Goal: Find specific page/section: Find specific page/section

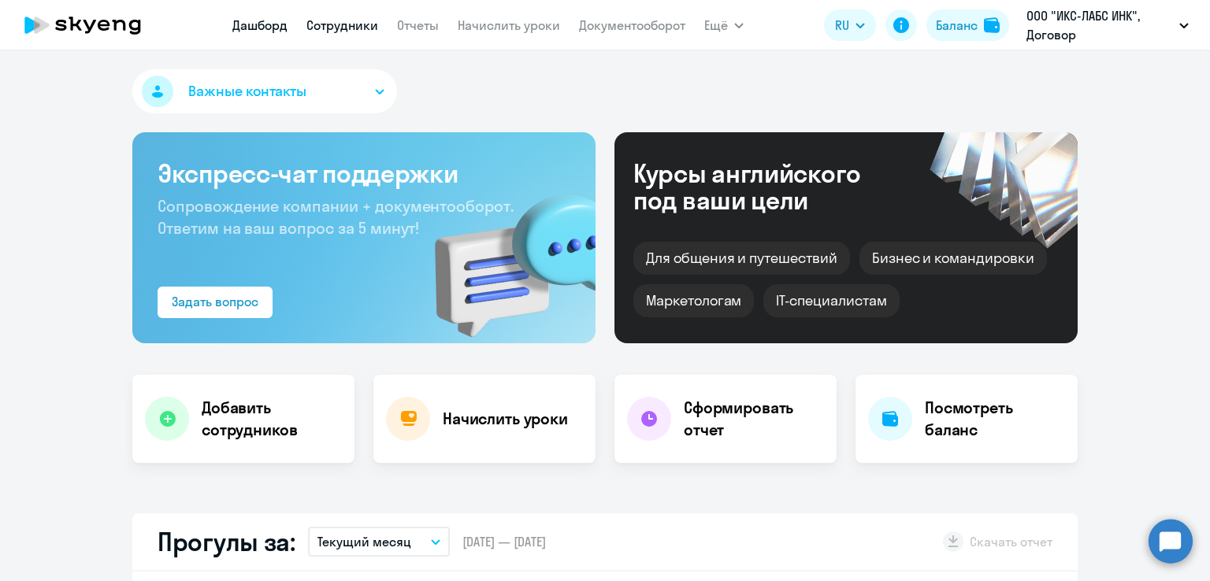
click at [364, 24] on link "Сотрудники" at bounding box center [342, 25] width 72 height 16
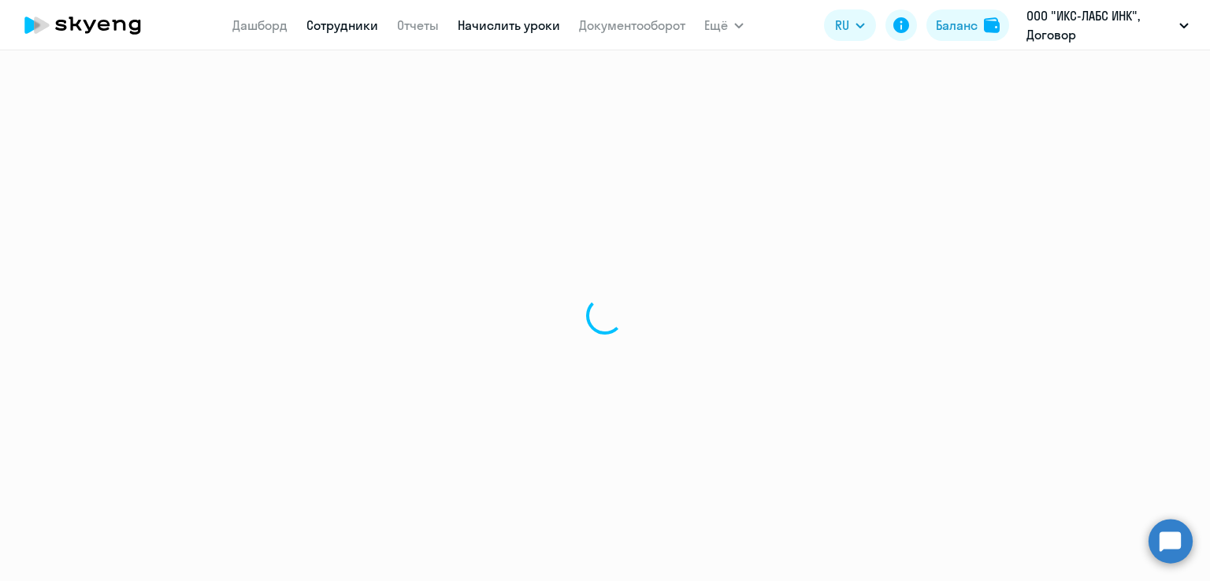
select select "30"
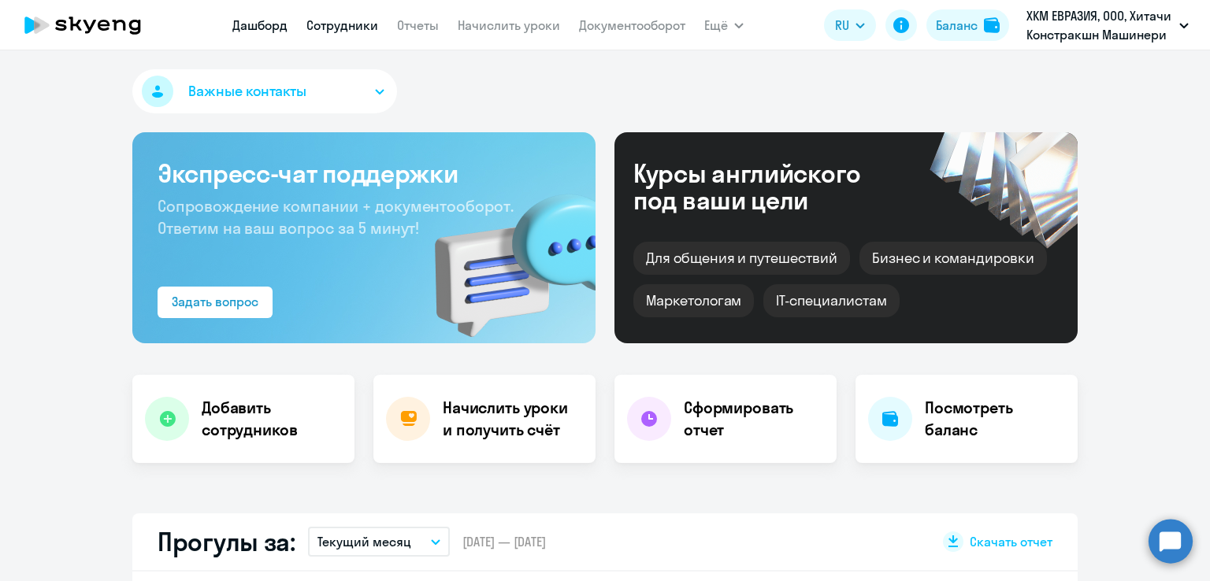
click at [369, 21] on link "Сотрудники" at bounding box center [342, 25] width 72 height 16
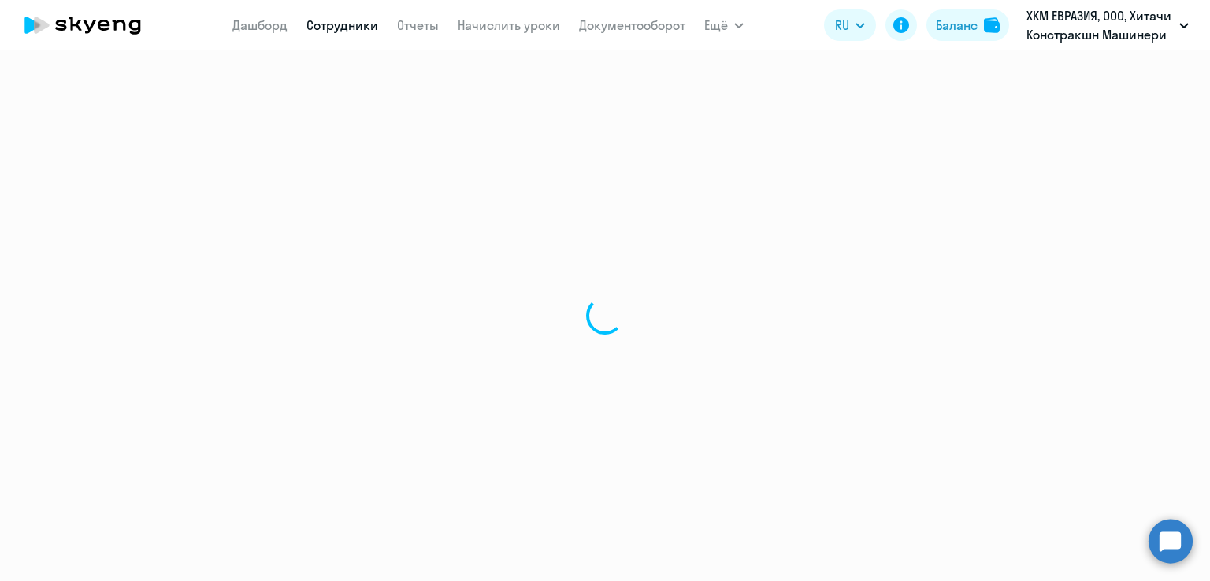
select select "30"
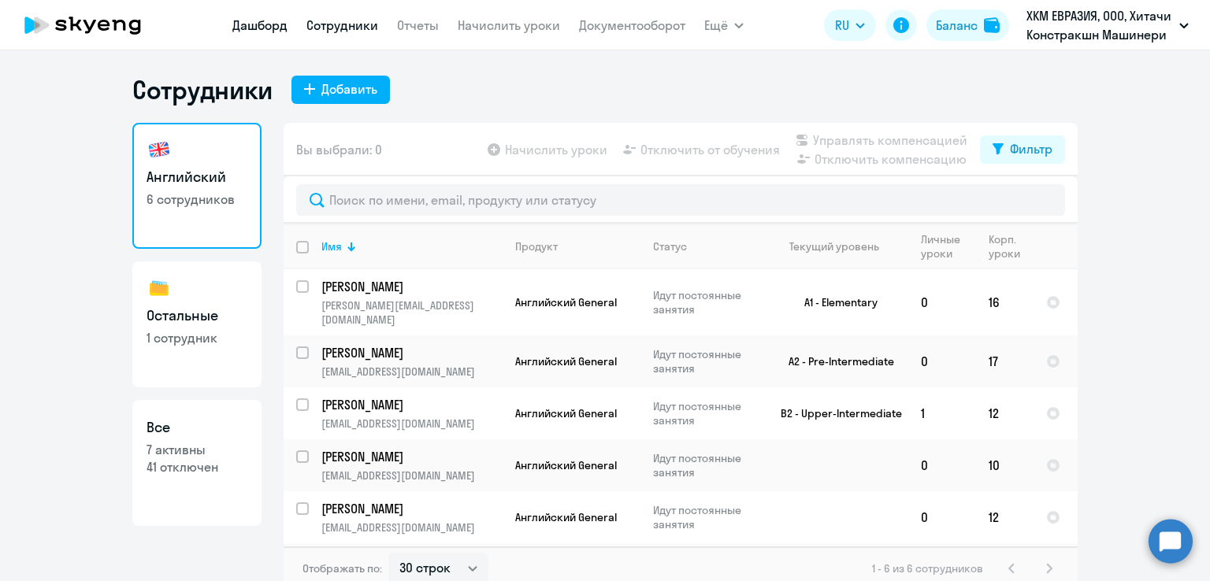
click at [271, 21] on link "Дашборд" at bounding box center [259, 25] width 55 height 16
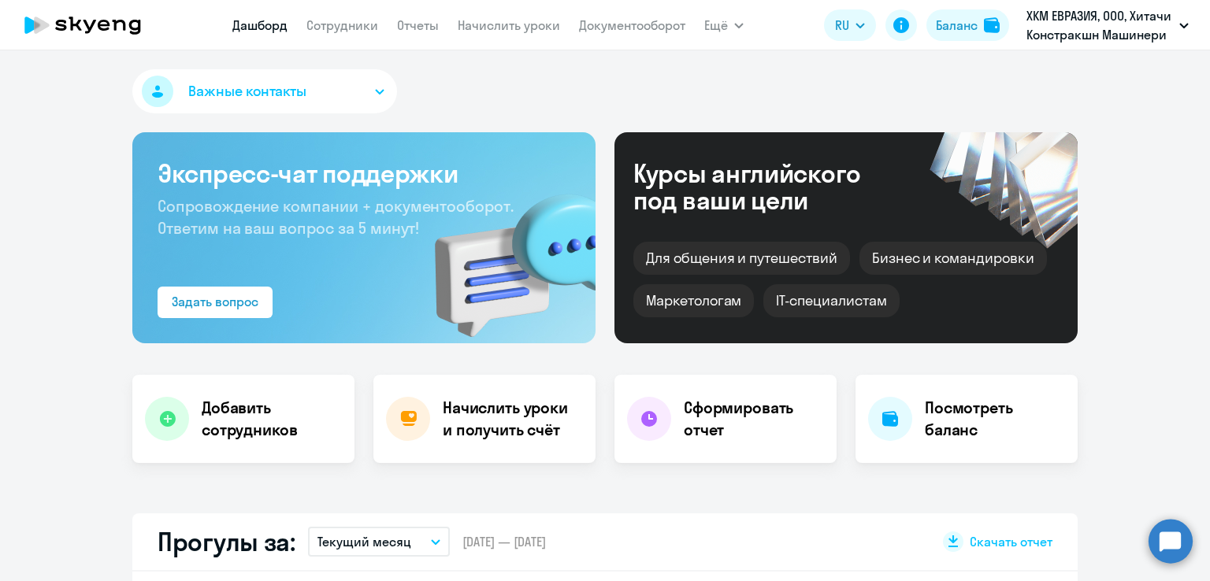
select select "30"
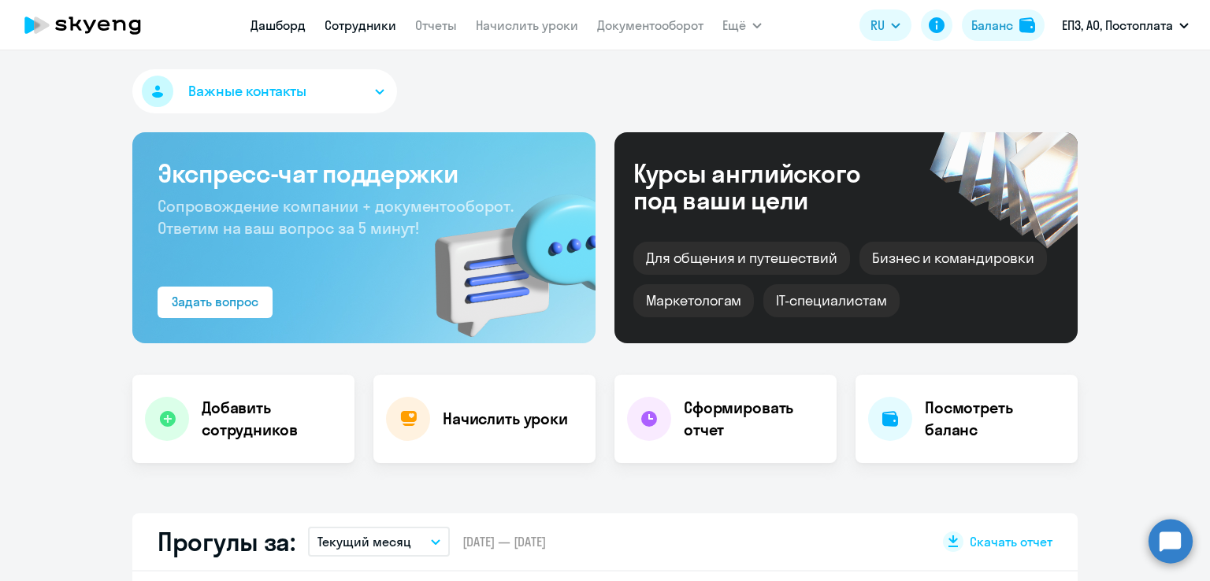
click at [370, 23] on link "Сотрудники" at bounding box center [361, 25] width 72 height 16
select select "30"
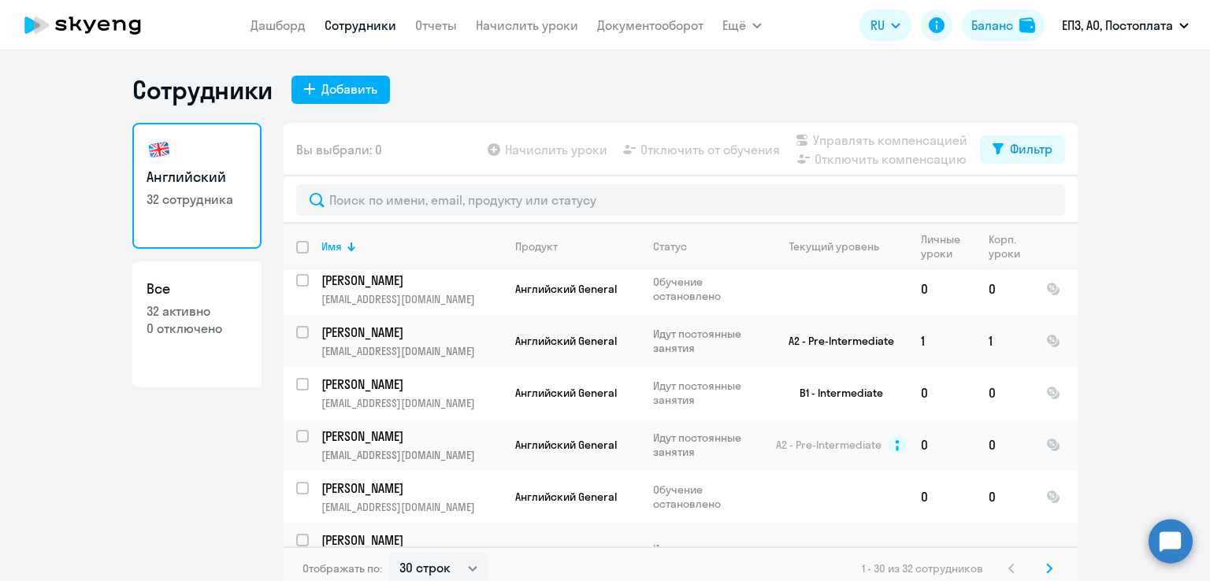
scroll to position [1292, 0]
